Goal: Information Seeking & Learning: Learn about a topic

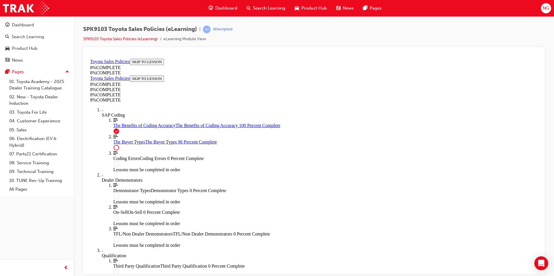
scroll to position [1780, 0]
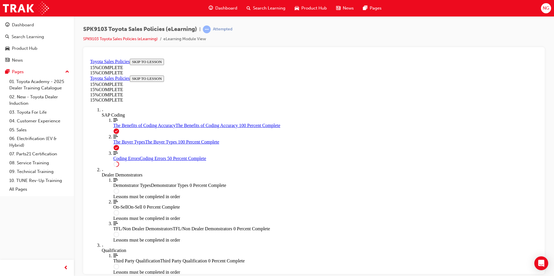
scroll to position [194, 0]
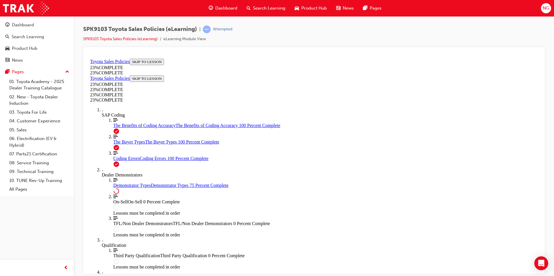
scroll to position [223, 0]
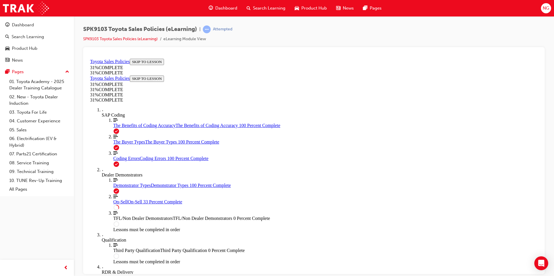
scroll to position [310, 0]
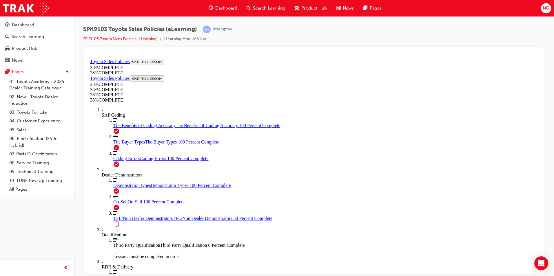
scroll to position [194, 0]
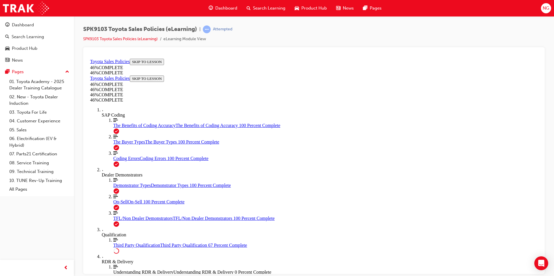
scroll to position [397, 0]
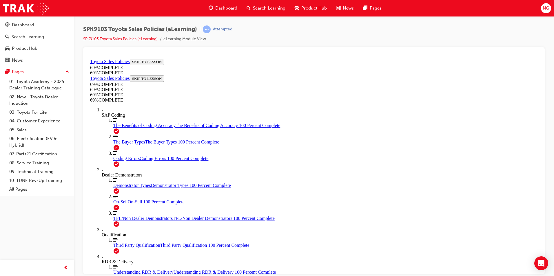
scroll to position [437, 0]
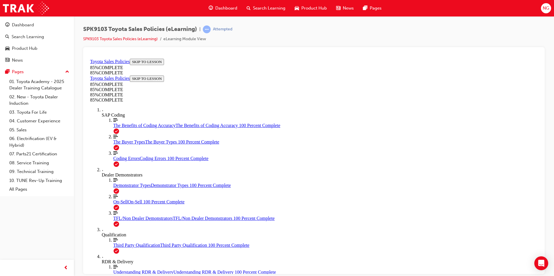
drag, startPoint x: 214, startPoint y: 189, endPoint x: 332, endPoint y: 189, distance: 117.6
drag, startPoint x: 332, startPoint y: 189, endPoint x: 335, endPoint y: 188, distance: 3.5
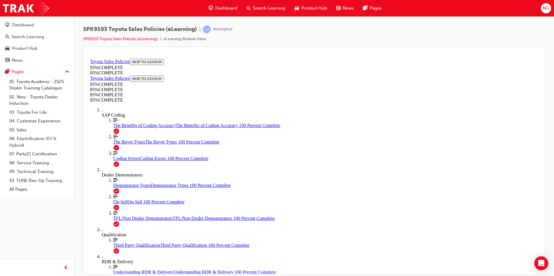
drag, startPoint x: 351, startPoint y: 124, endPoint x: 281, endPoint y: 198, distance: 102.1
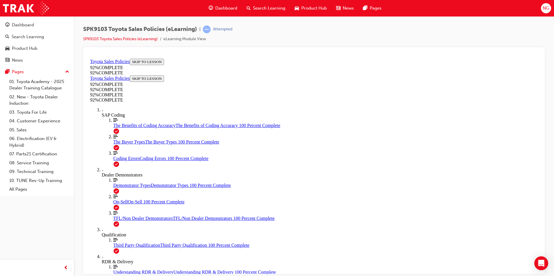
scroll to position [236, 0]
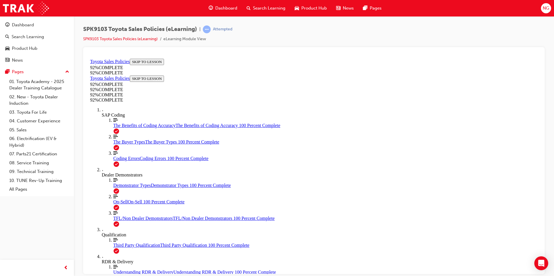
scroll to position [89, 0]
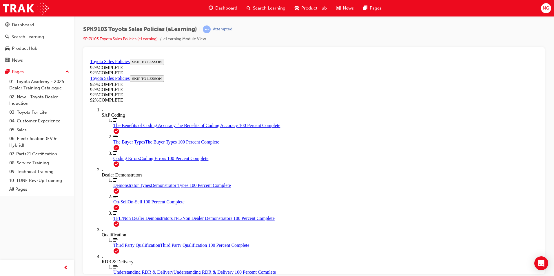
drag, startPoint x: 274, startPoint y: 234, endPoint x: 273, endPoint y: 245, distance: 11.1
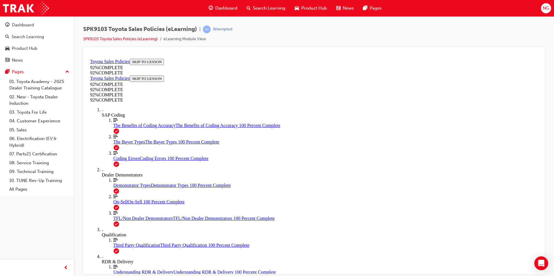
scroll to position [21, 0]
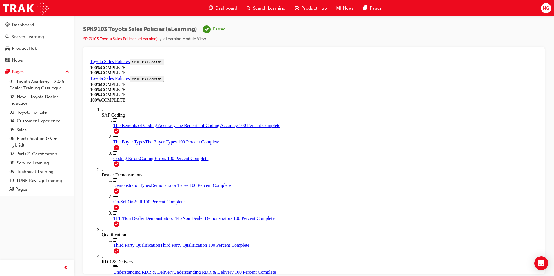
drag, startPoint x: 347, startPoint y: 254, endPoint x: 343, endPoint y: 249, distance: 5.9
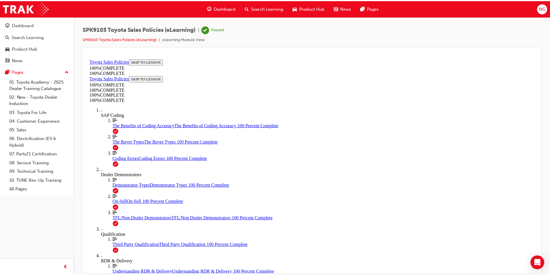
scroll to position [0, 0]
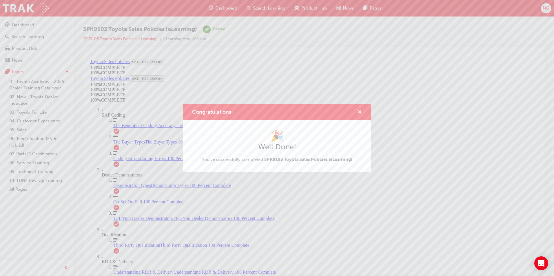
click at [366, 113] on div "Congratulations!" at bounding box center [277, 112] width 188 height 17
click at [360, 110] on span "cross-icon" at bounding box center [360, 112] width 4 height 5
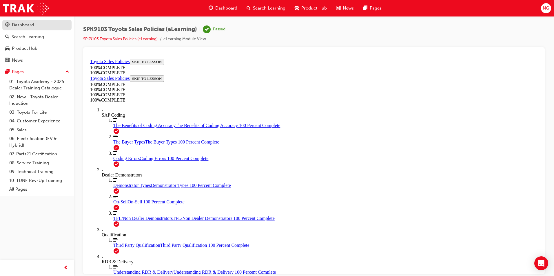
click at [37, 25] on div "Dashboard" at bounding box center [36, 24] width 63 height 7
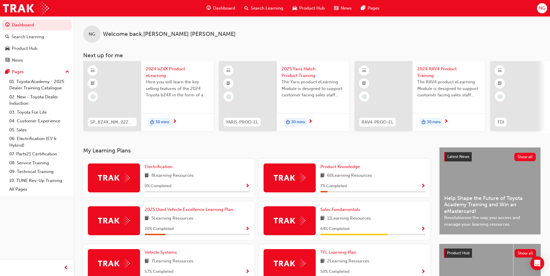
click at [180, 178] on span "8 Learning Resources" at bounding box center [172, 175] width 42 height 7
click at [125, 182] on img at bounding box center [114, 178] width 32 height 9
click at [247, 189] on span "Show Progress" at bounding box center [247, 186] width 4 height 5
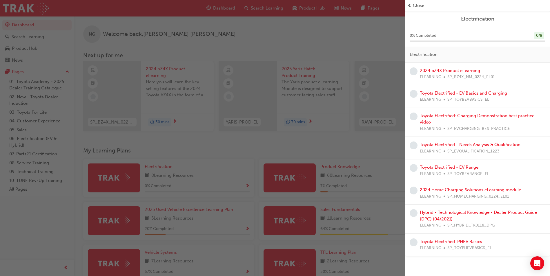
click at [413, 3] on span "Close" at bounding box center [418, 5] width 11 height 7
